Goal: Transaction & Acquisition: Purchase product/service

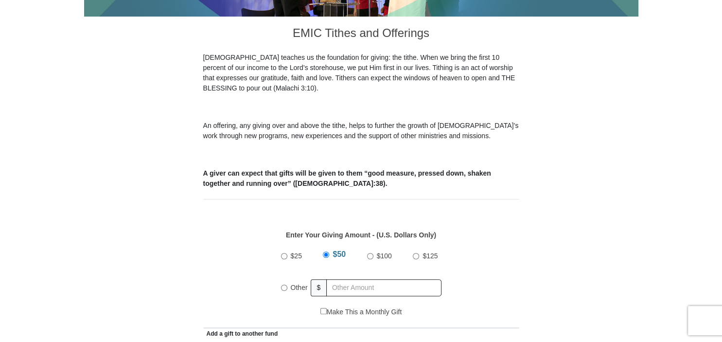
scroll to position [342, 0]
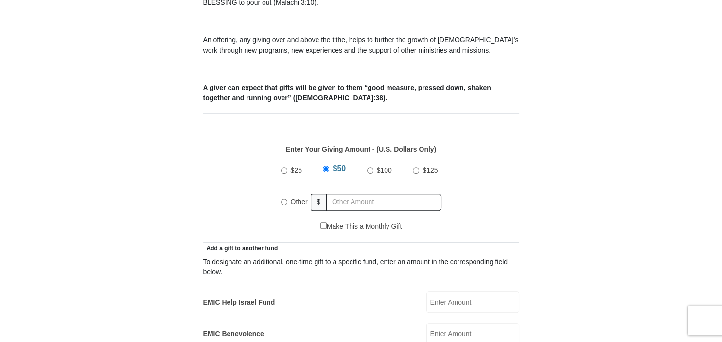
click at [284, 199] on input "Other" at bounding box center [284, 202] width 6 height 6
radio input "true"
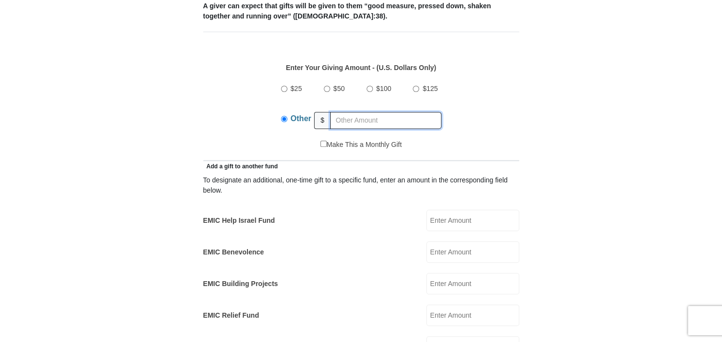
scroll to position [513, 0]
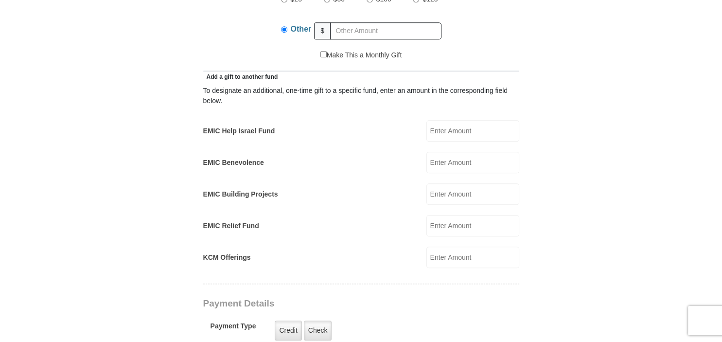
click at [450, 120] on input "EMIC Help Israel Fund" at bounding box center [472, 130] width 93 height 21
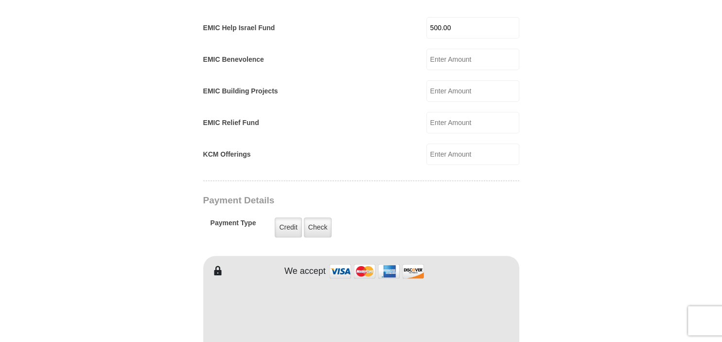
scroll to position [684, 0]
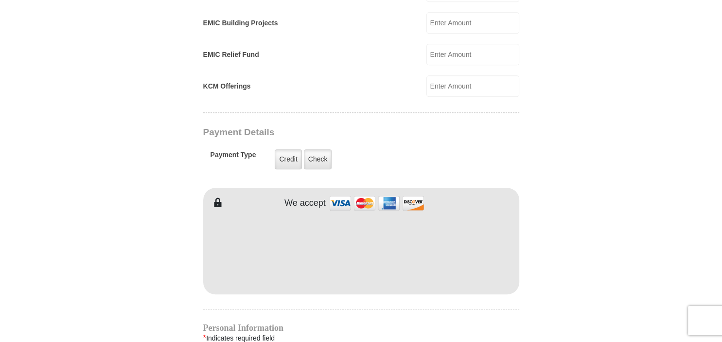
type input "500.00"
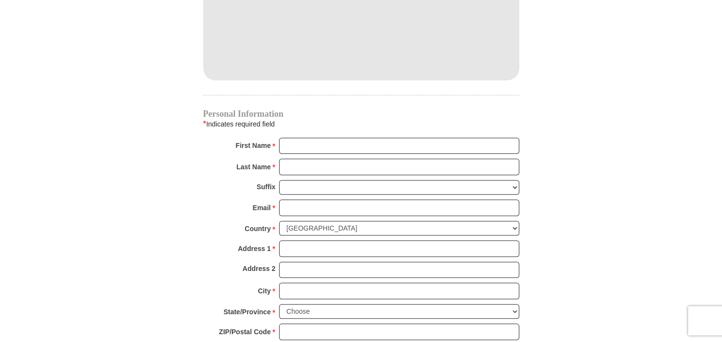
scroll to position [941, 0]
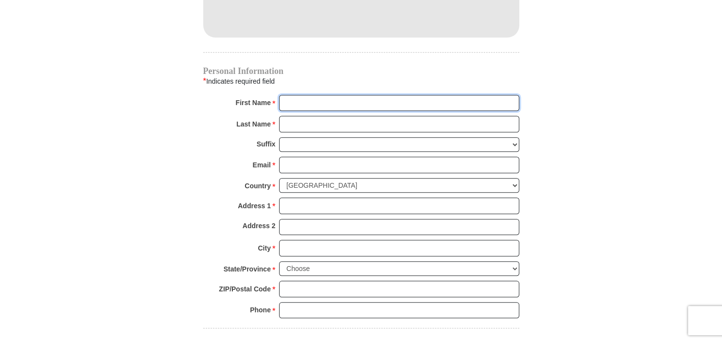
click at [294, 95] on input "First Name *" at bounding box center [399, 103] width 240 height 17
type input "D"
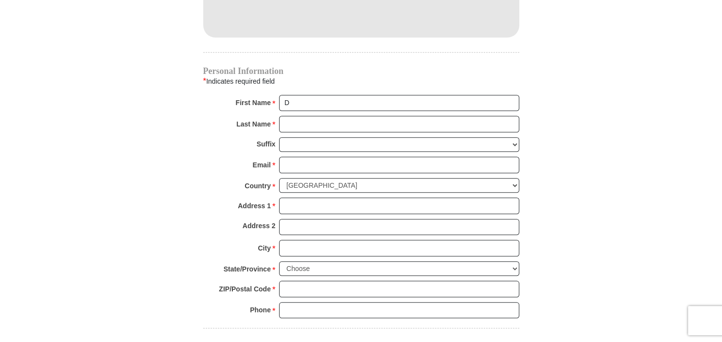
type input "183 Pikes Peak D"
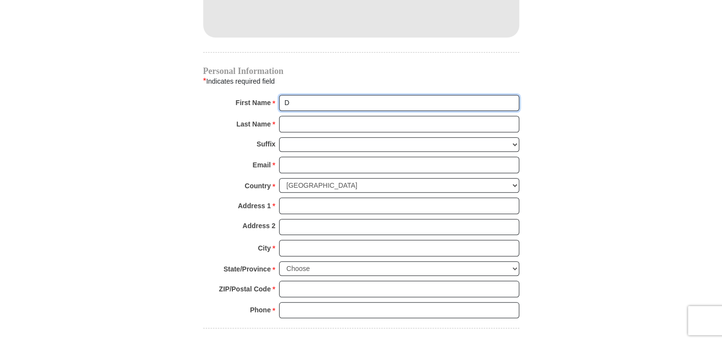
type input "Diana"
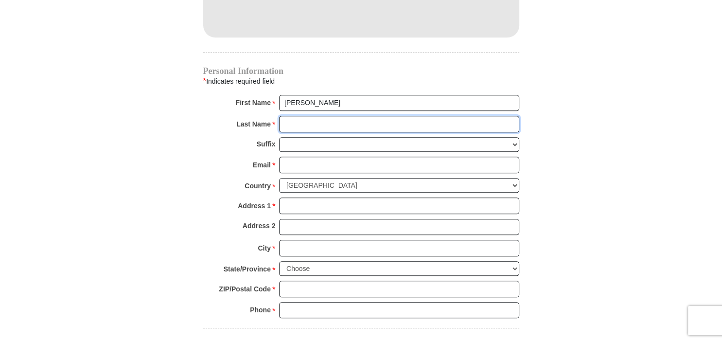
type input "Alley"
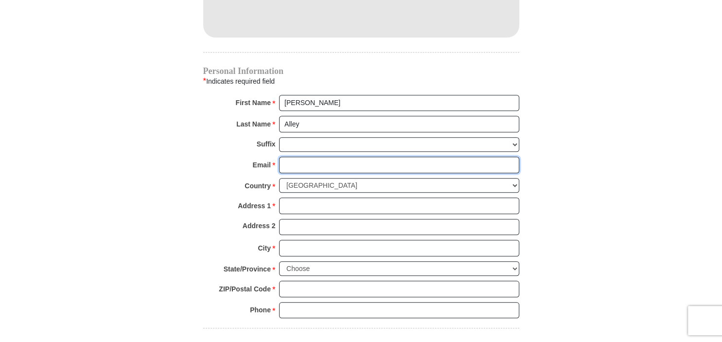
type input "dma183@aol.com"
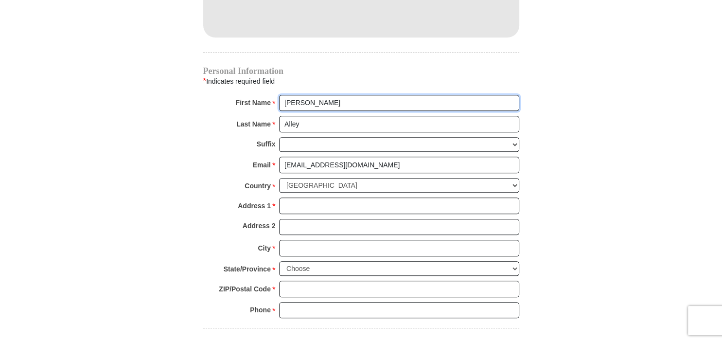
type input "183 Pikes Peak D"
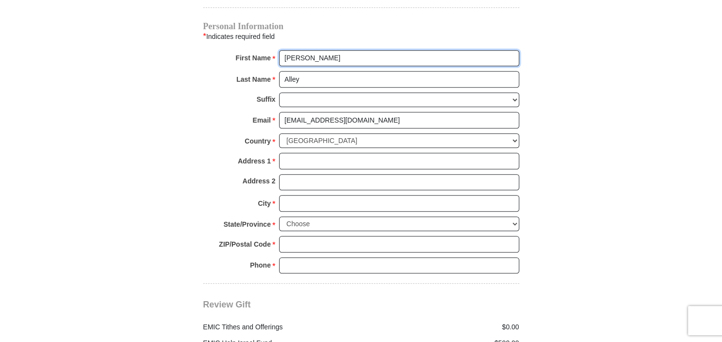
scroll to position [1027, 0]
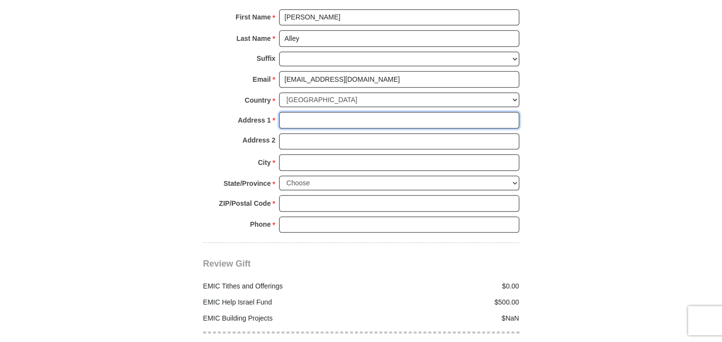
click at [287, 112] on input "Address 1 *" at bounding box center [399, 120] width 240 height 17
type input "183 Pikes Peak Dr"
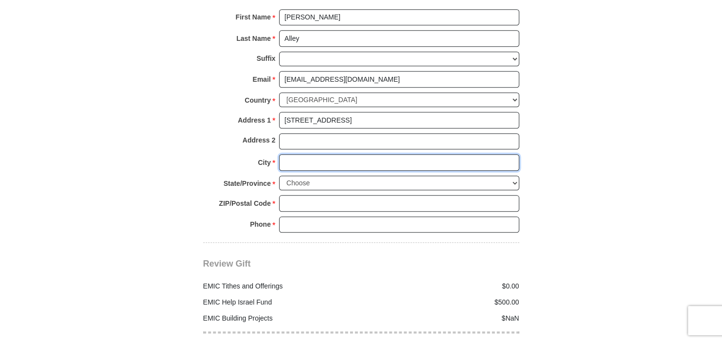
type input "Collierville"
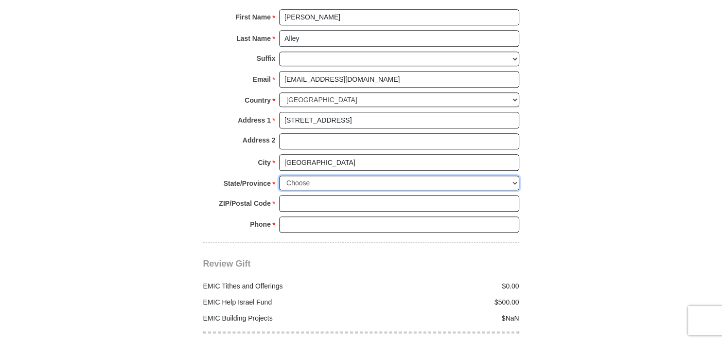
select select "TN"
type input "38017-2326"
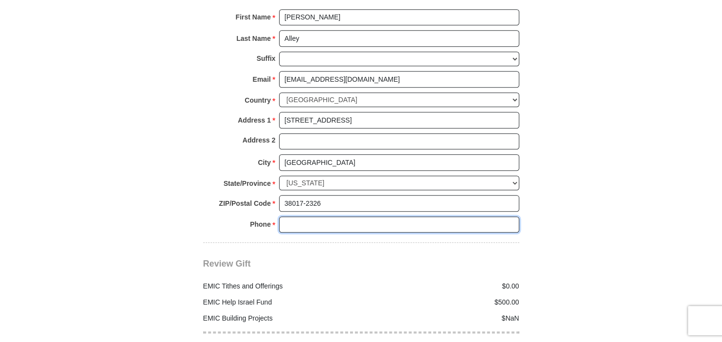
type input "9014843263"
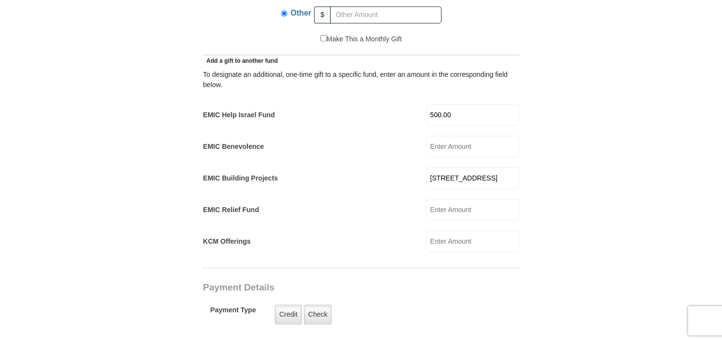
scroll to position [513, 0]
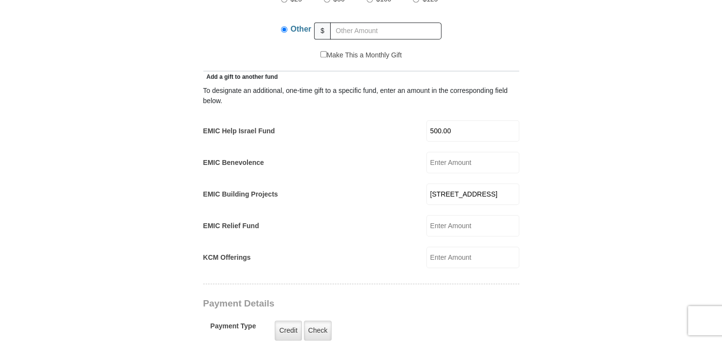
drag, startPoint x: 491, startPoint y: 181, endPoint x: 422, endPoint y: 183, distance: 68.6
click at [426, 183] on input "183 Pikes Peak D" at bounding box center [472, 193] width 93 height 21
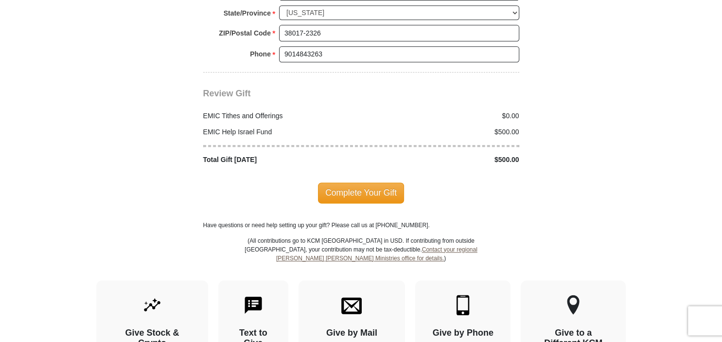
scroll to position [1198, 0]
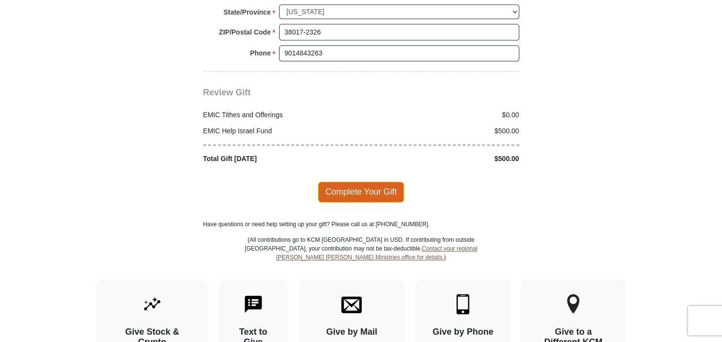
click at [347, 181] on span "Complete Your Gift" at bounding box center [361, 191] width 86 height 20
